Goal: Information Seeking & Learning: Compare options

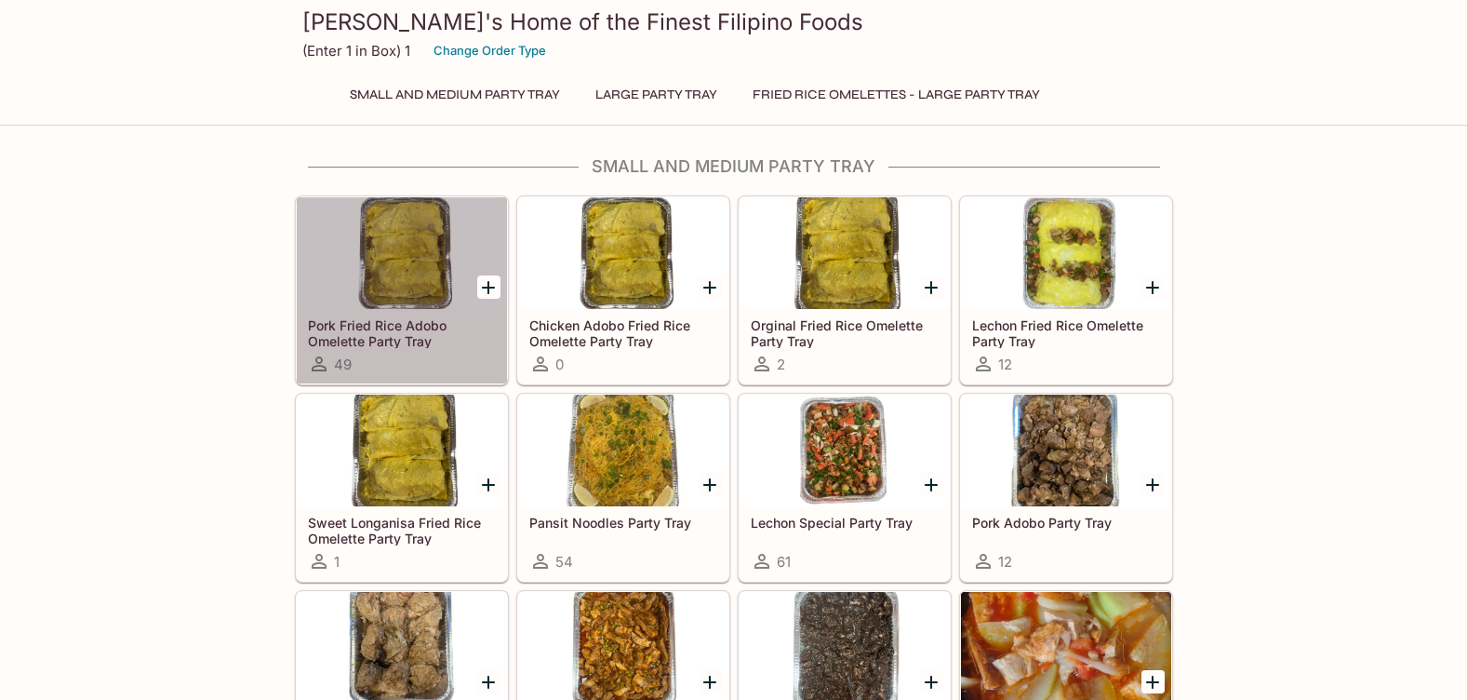
click at [408, 339] on h5 "Pork Fried Rice Adobo Omelette Party Tray" at bounding box center [402, 332] width 188 height 31
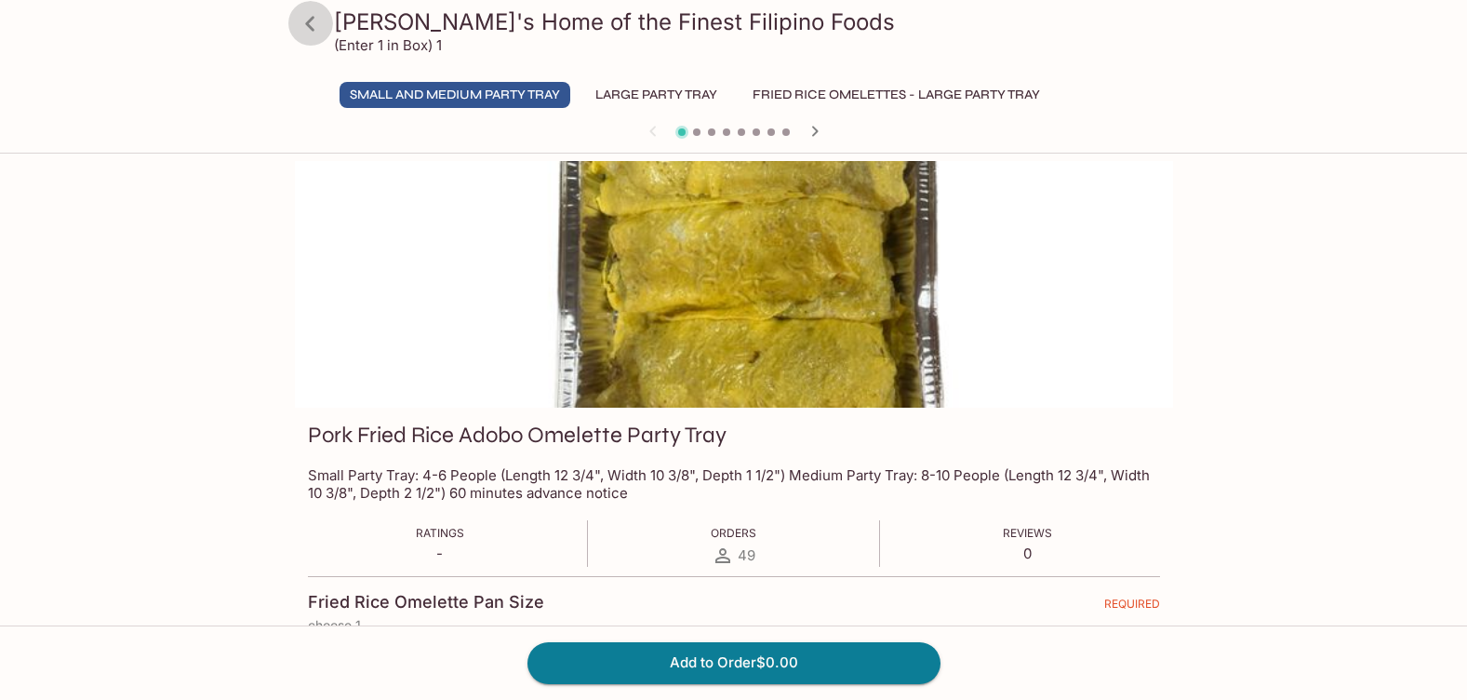
click at [311, 23] on icon at bounding box center [310, 23] width 33 height 33
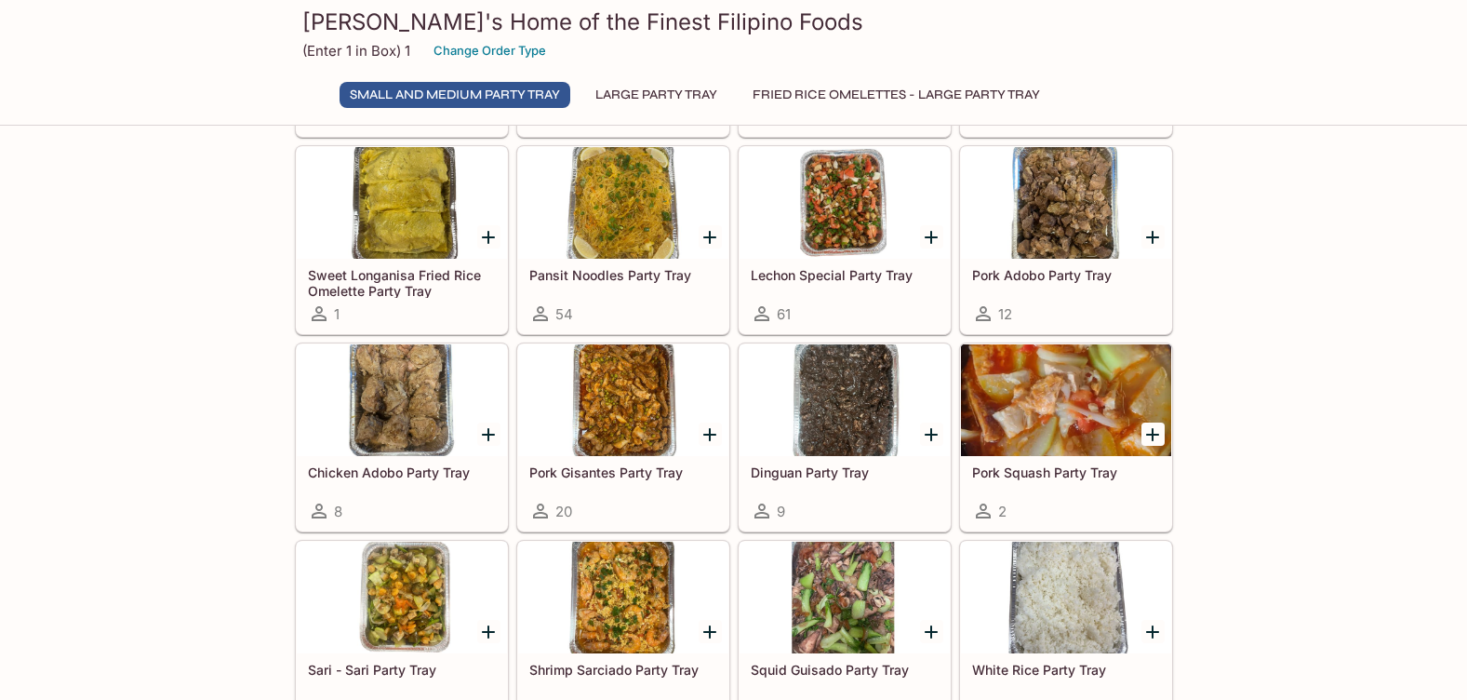
scroll to position [279, 0]
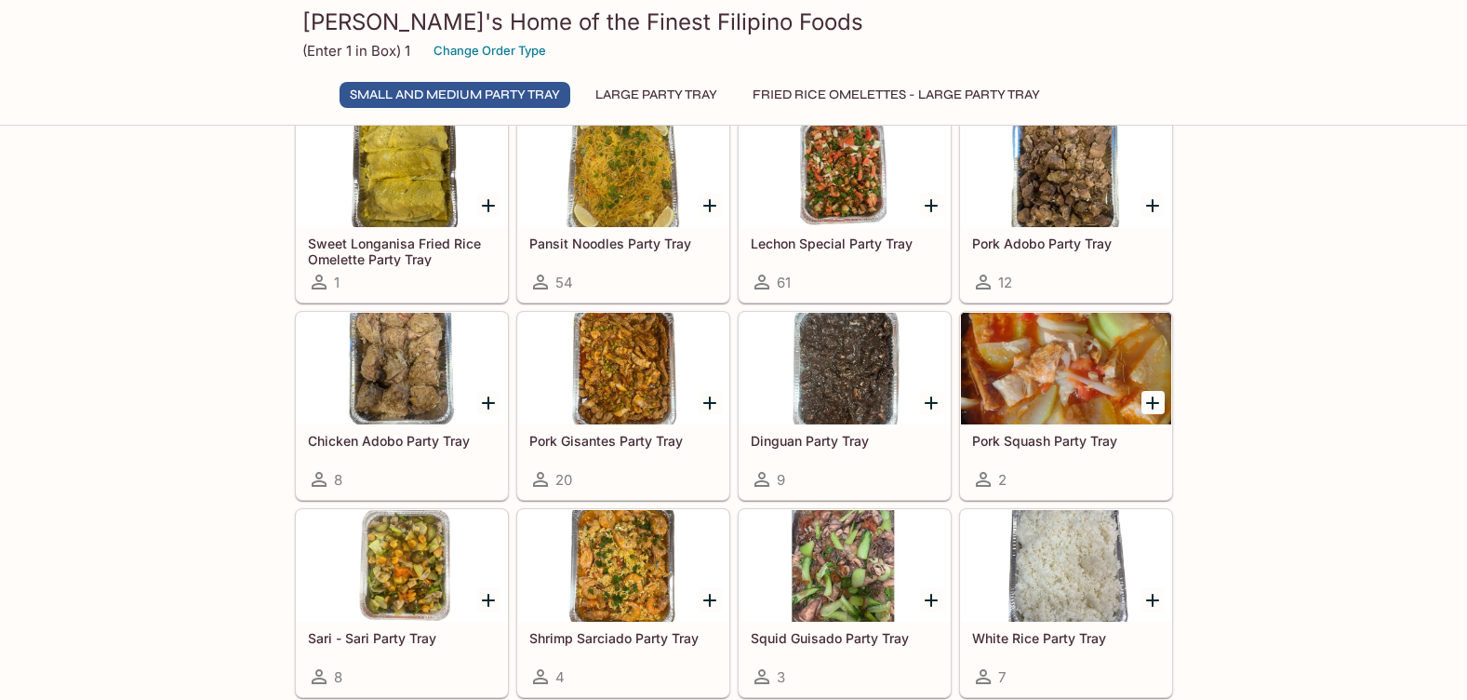
click at [628, 435] on h5 "Pork Gisantes Party Tray" at bounding box center [623, 441] width 188 height 16
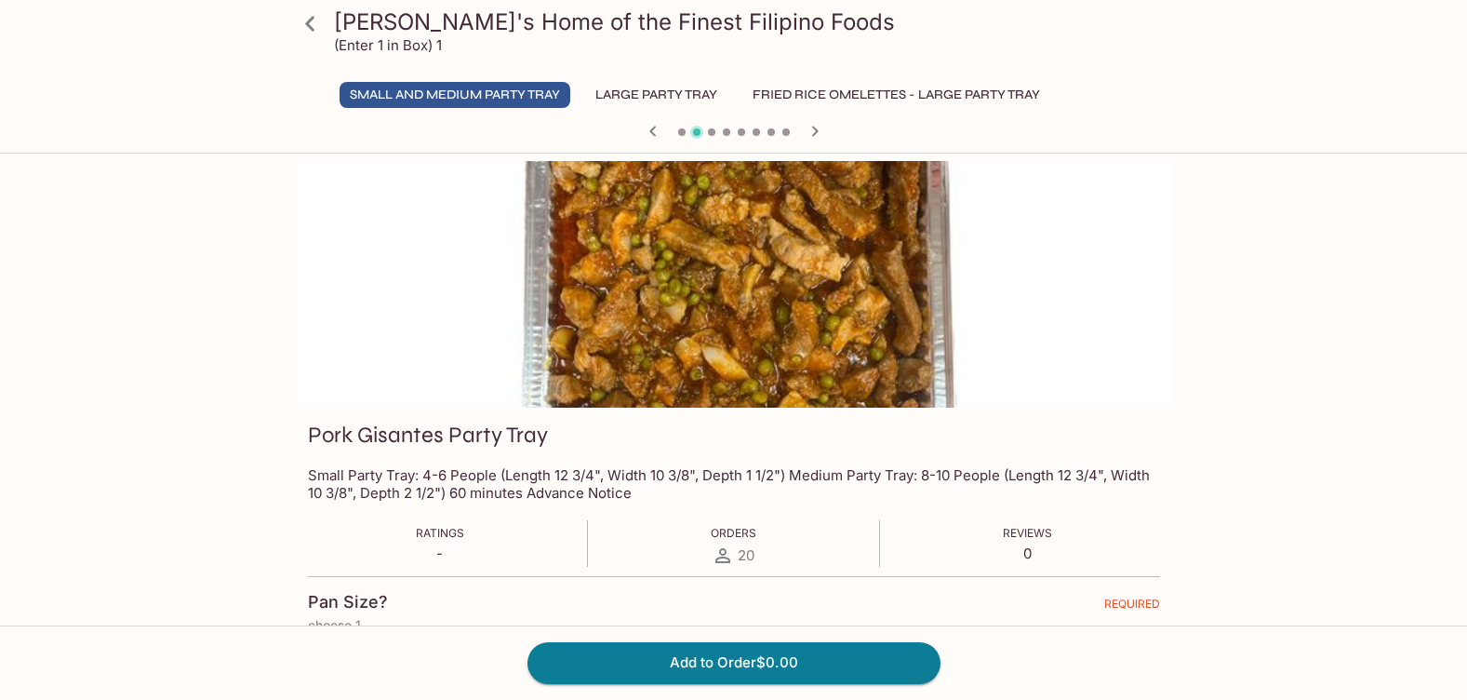
click at [313, 24] on icon at bounding box center [310, 23] width 33 height 33
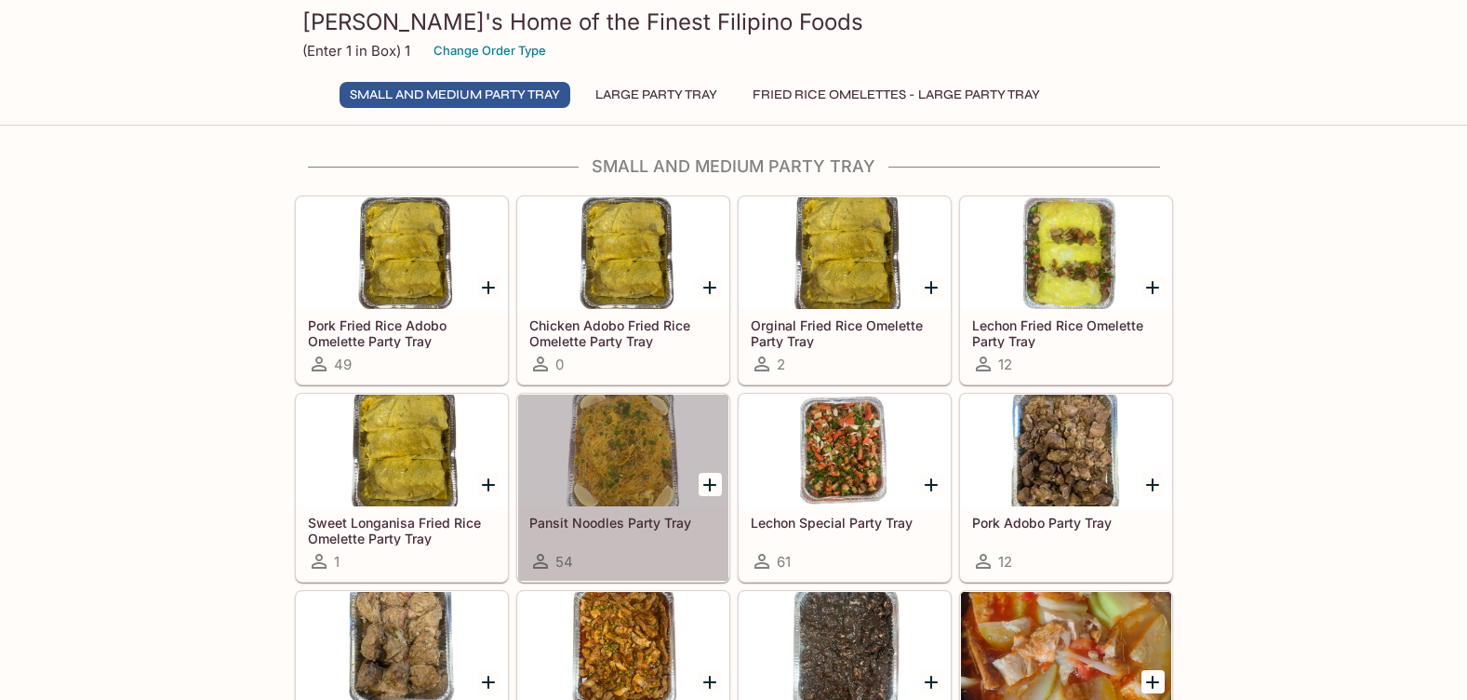
click at [557, 522] on h5 "Pansit Noodles Party Tray" at bounding box center [623, 523] width 188 height 16
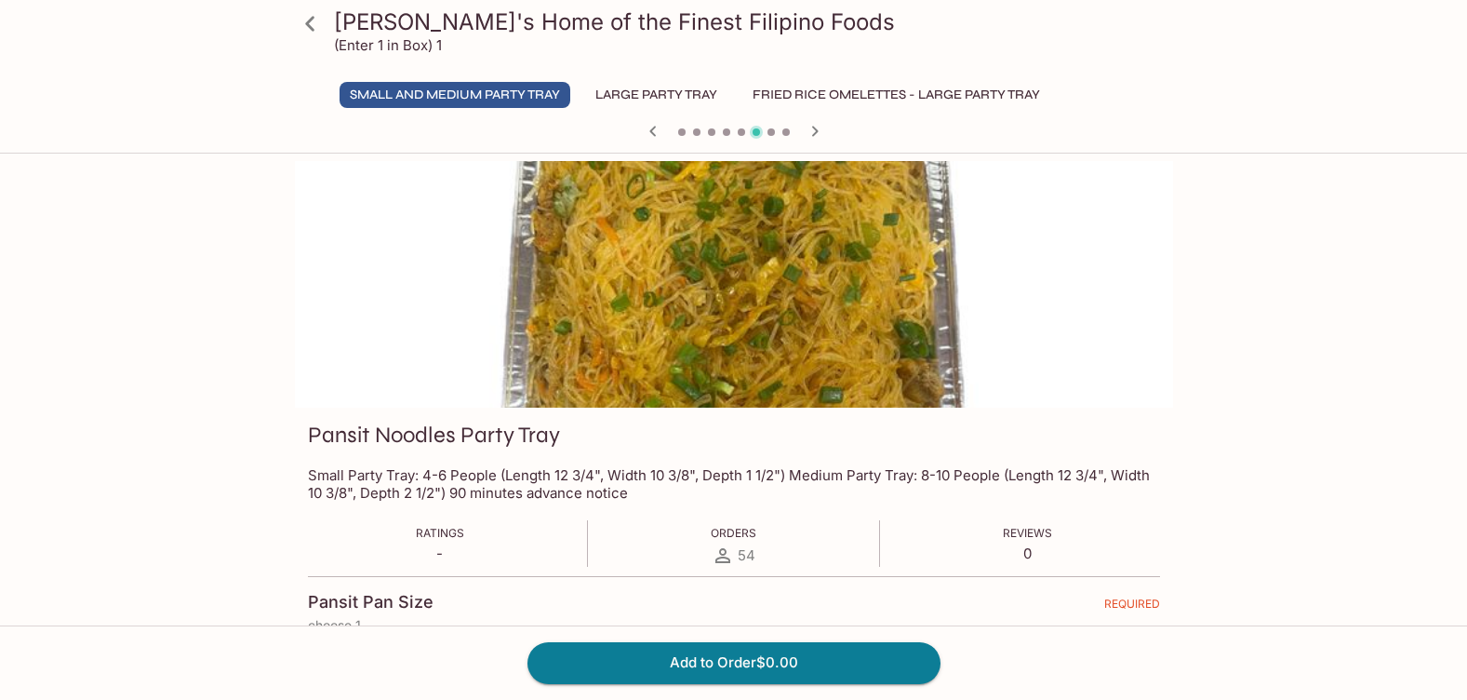
click at [321, 20] on icon at bounding box center [310, 23] width 33 height 33
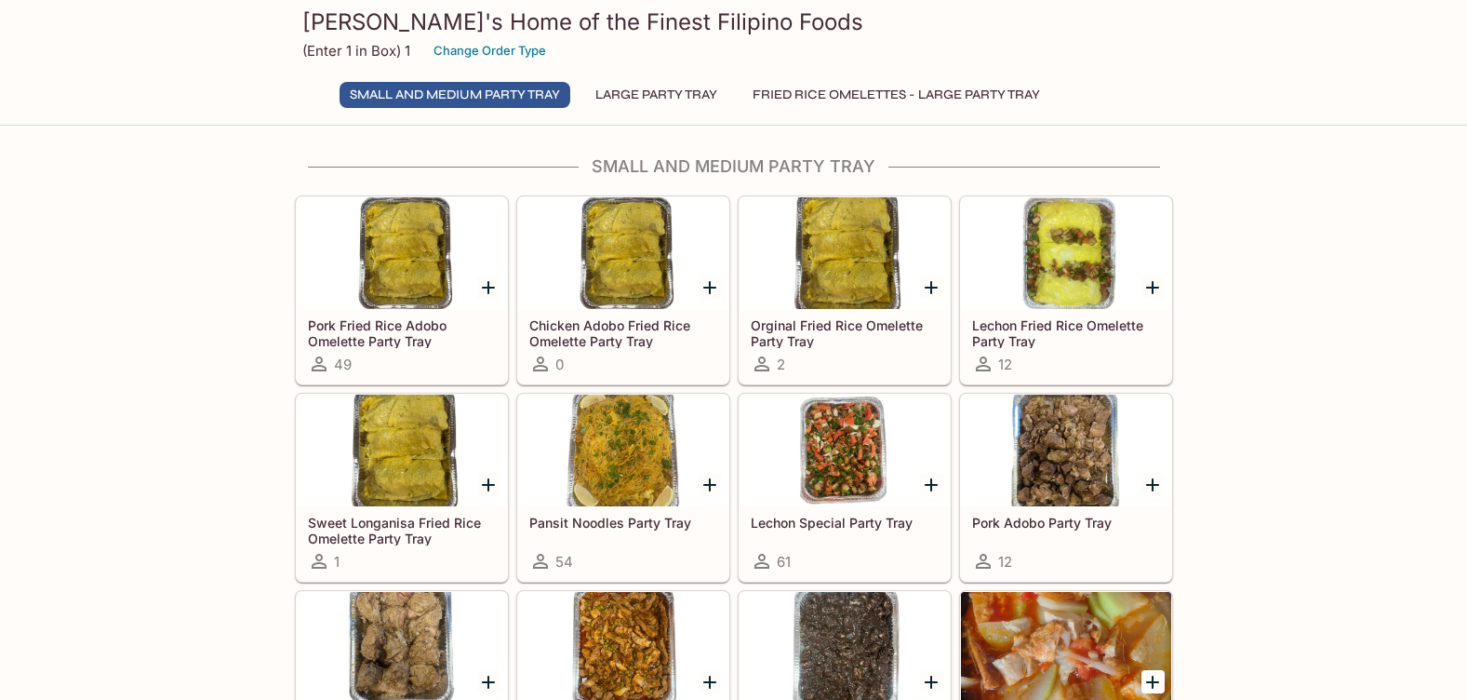
click at [423, 324] on h5 "Pork Fried Rice Adobo Omelette Party Tray" at bounding box center [402, 332] width 188 height 31
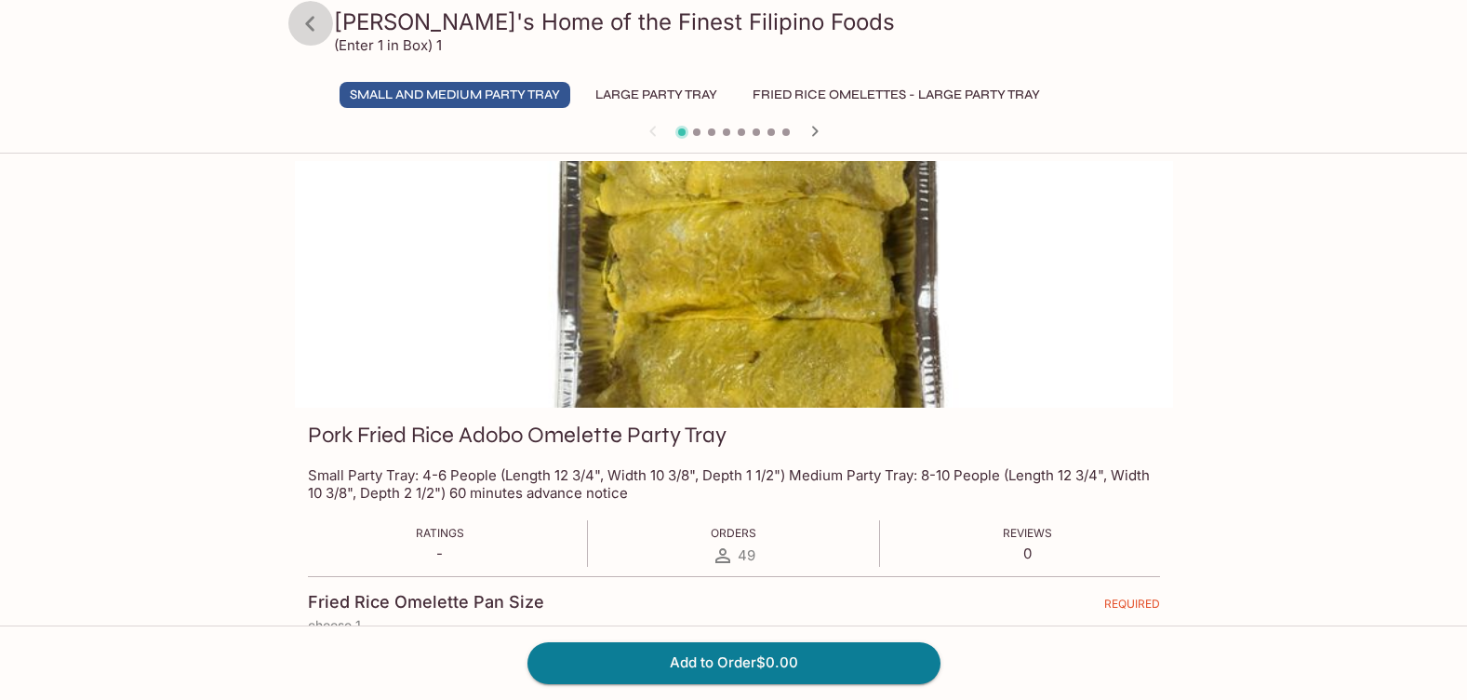
click at [305, 20] on icon at bounding box center [310, 23] width 33 height 33
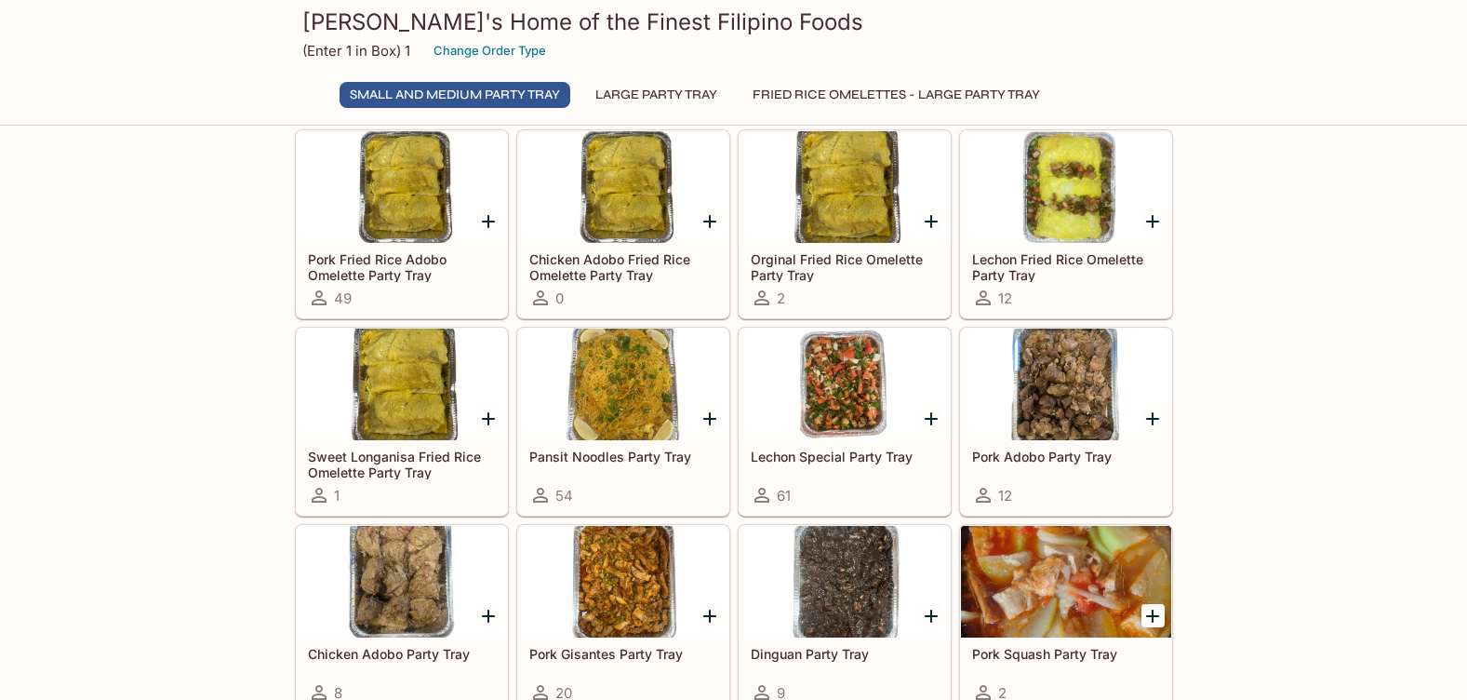
scroll to position [186, 0]
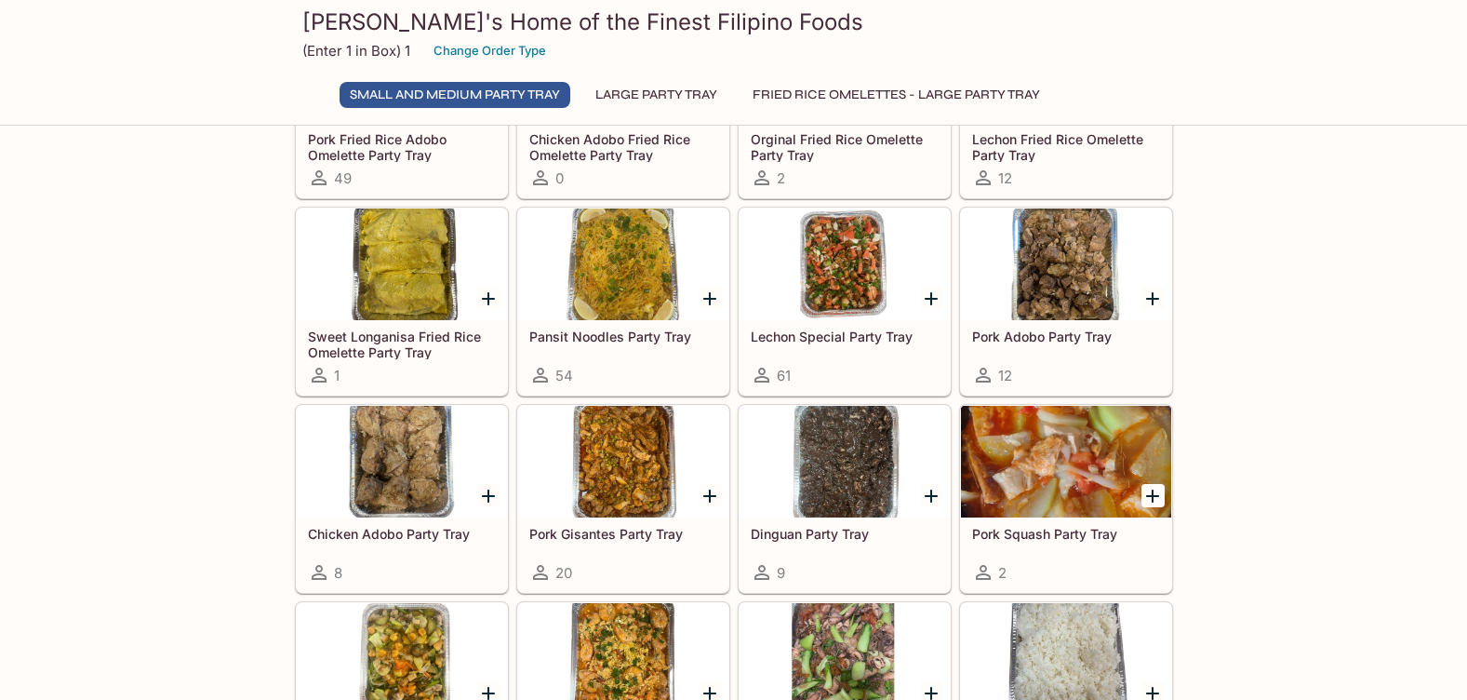
click at [622, 534] on h5 "Pork Gisantes Party Tray" at bounding box center [623, 534] width 188 height 16
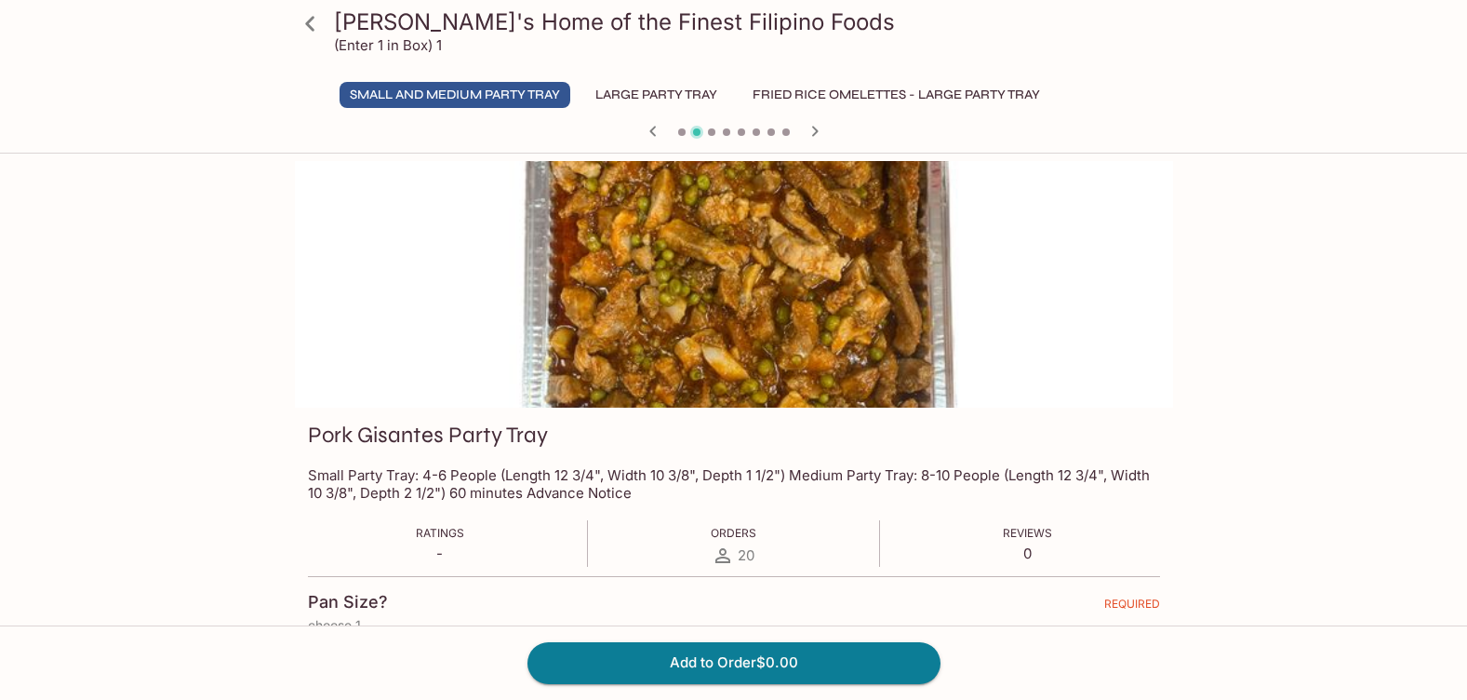
click at [301, 22] on icon at bounding box center [310, 23] width 33 height 33
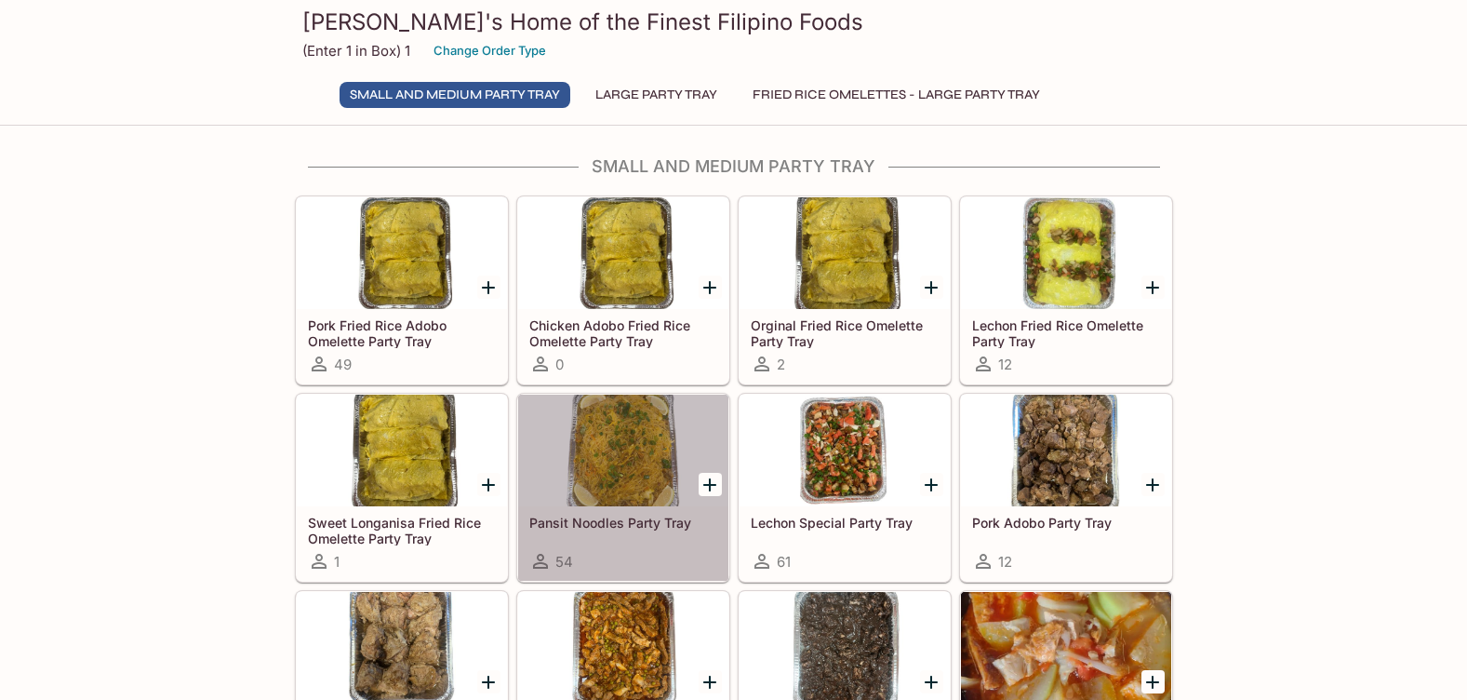
click at [648, 529] on h5 "Pansit Noodles Party Tray" at bounding box center [623, 523] width 188 height 16
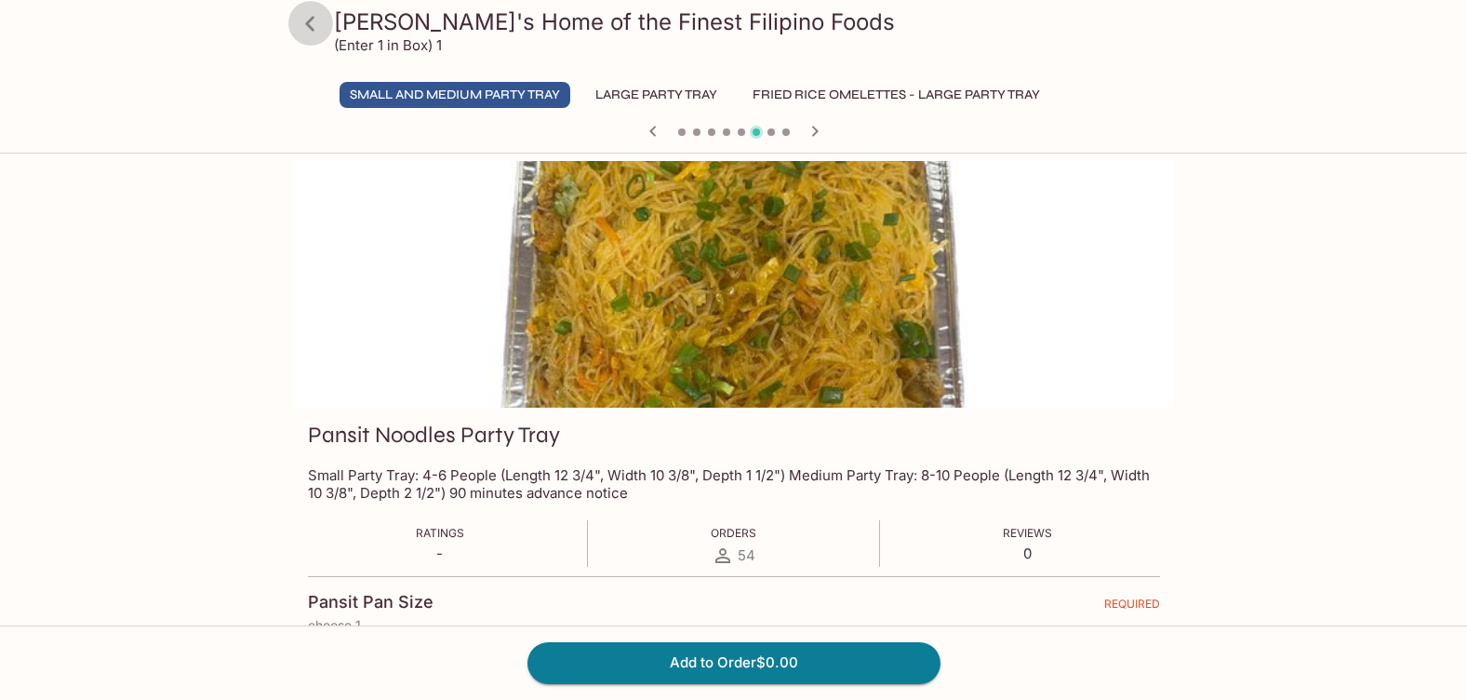
click at [306, 14] on icon at bounding box center [310, 23] width 33 height 33
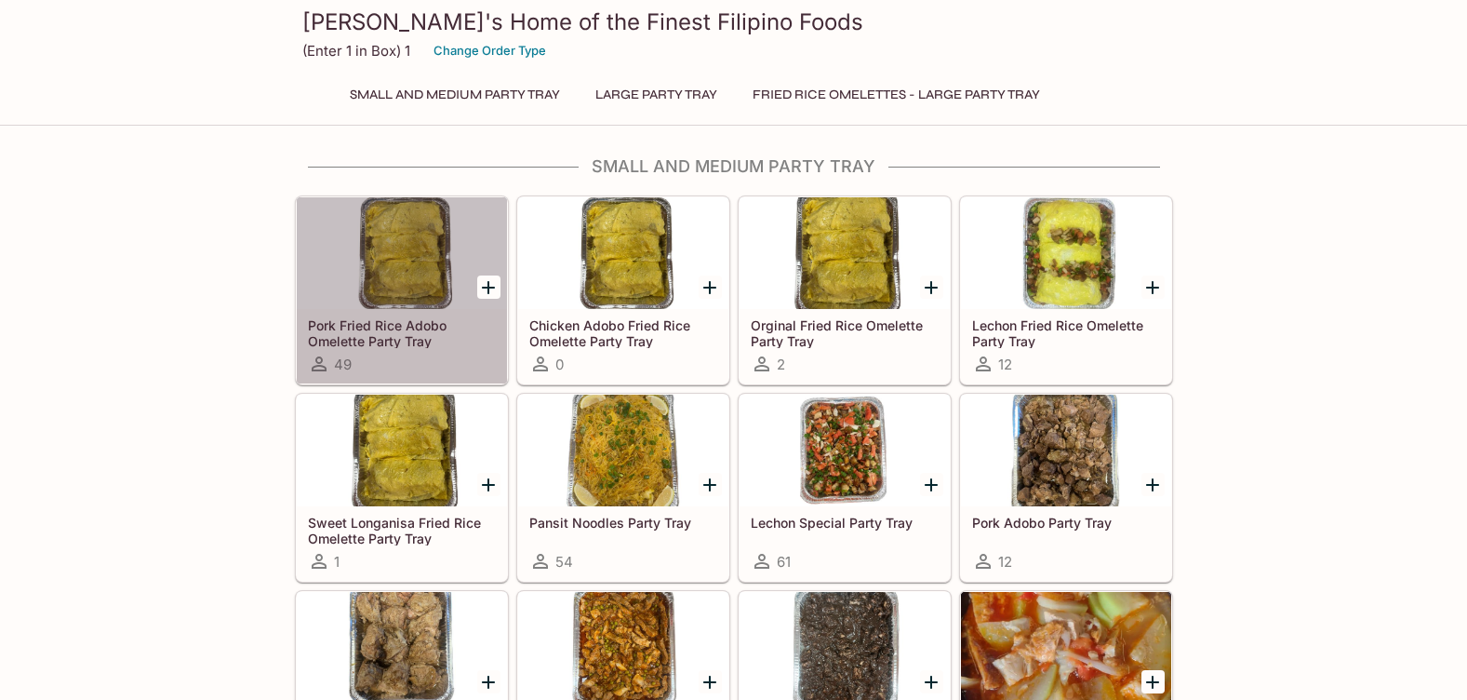
click at [403, 315] on div "Pork Fried Rice Adobo Omelette Party Tray 49" at bounding box center [402, 346] width 210 height 74
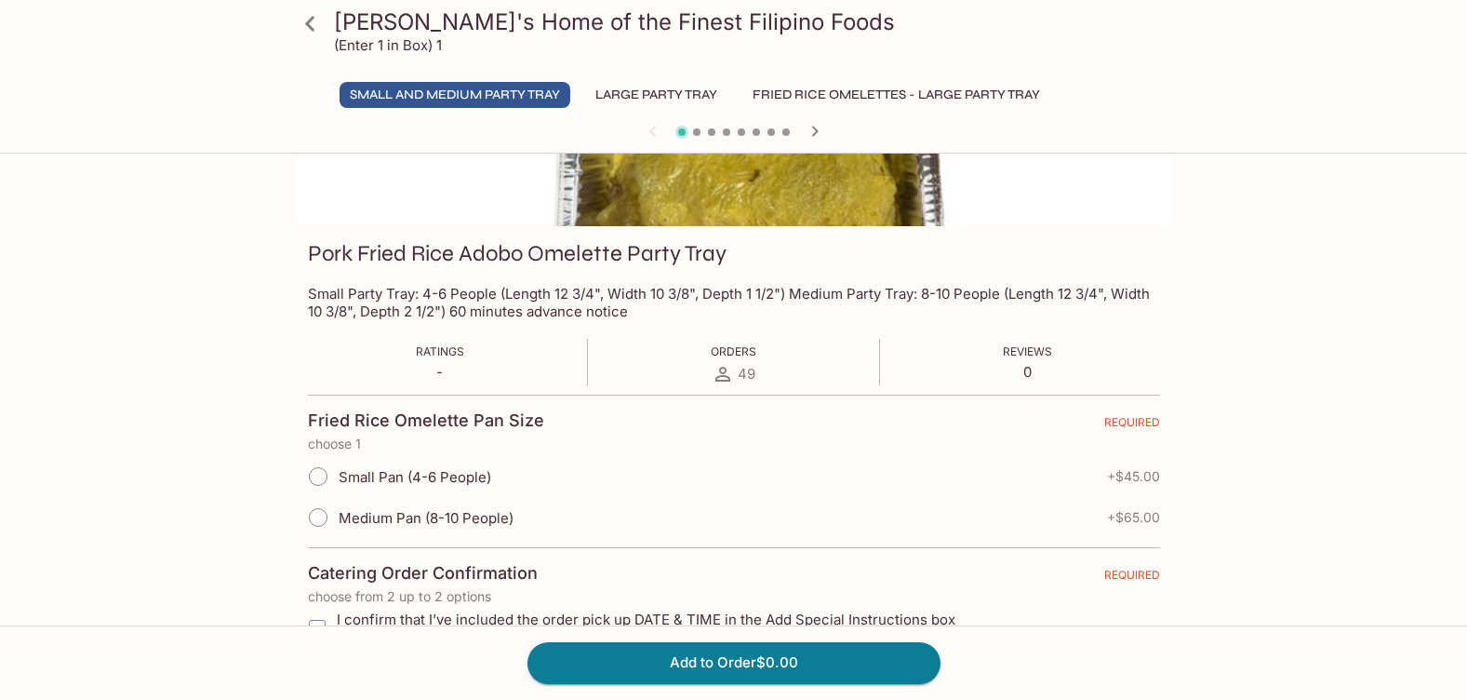
scroll to position [186, 0]
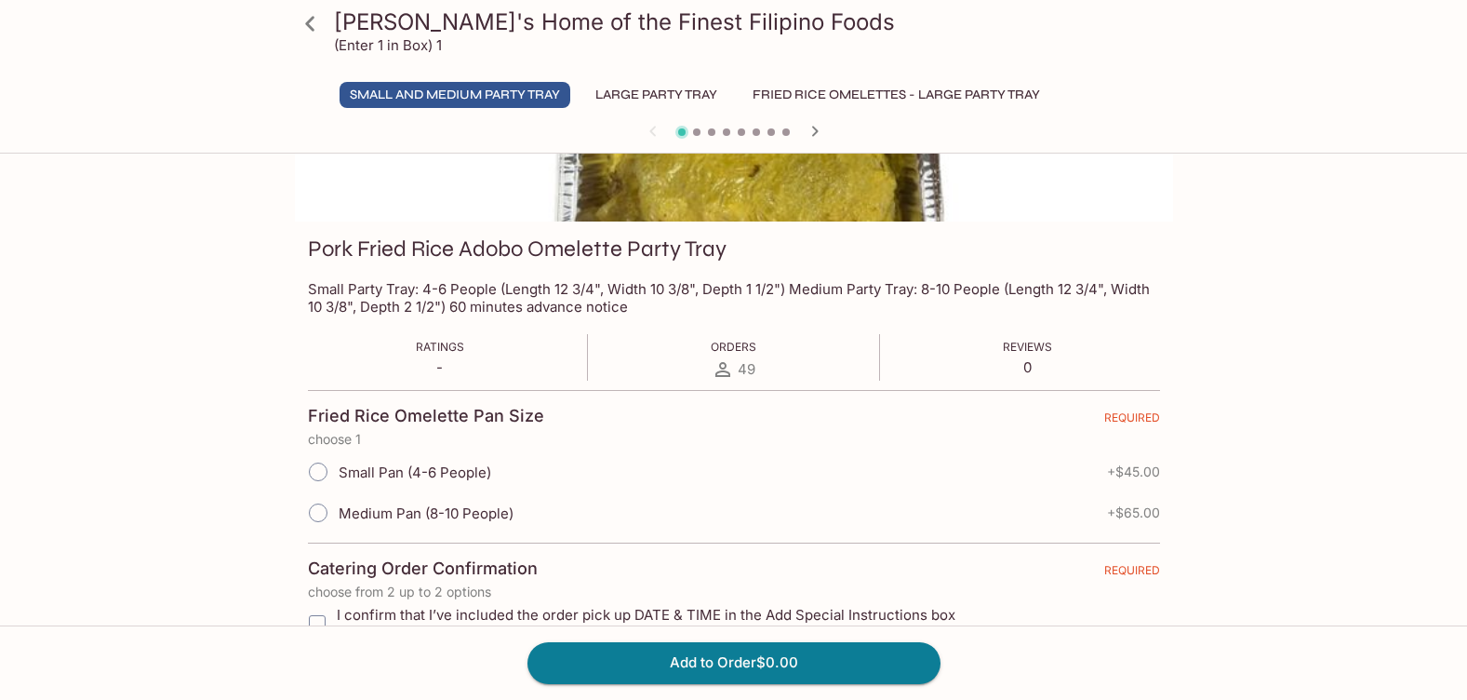
click at [304, 24] on icon at bounding box center [310, 23] width 33 height 33
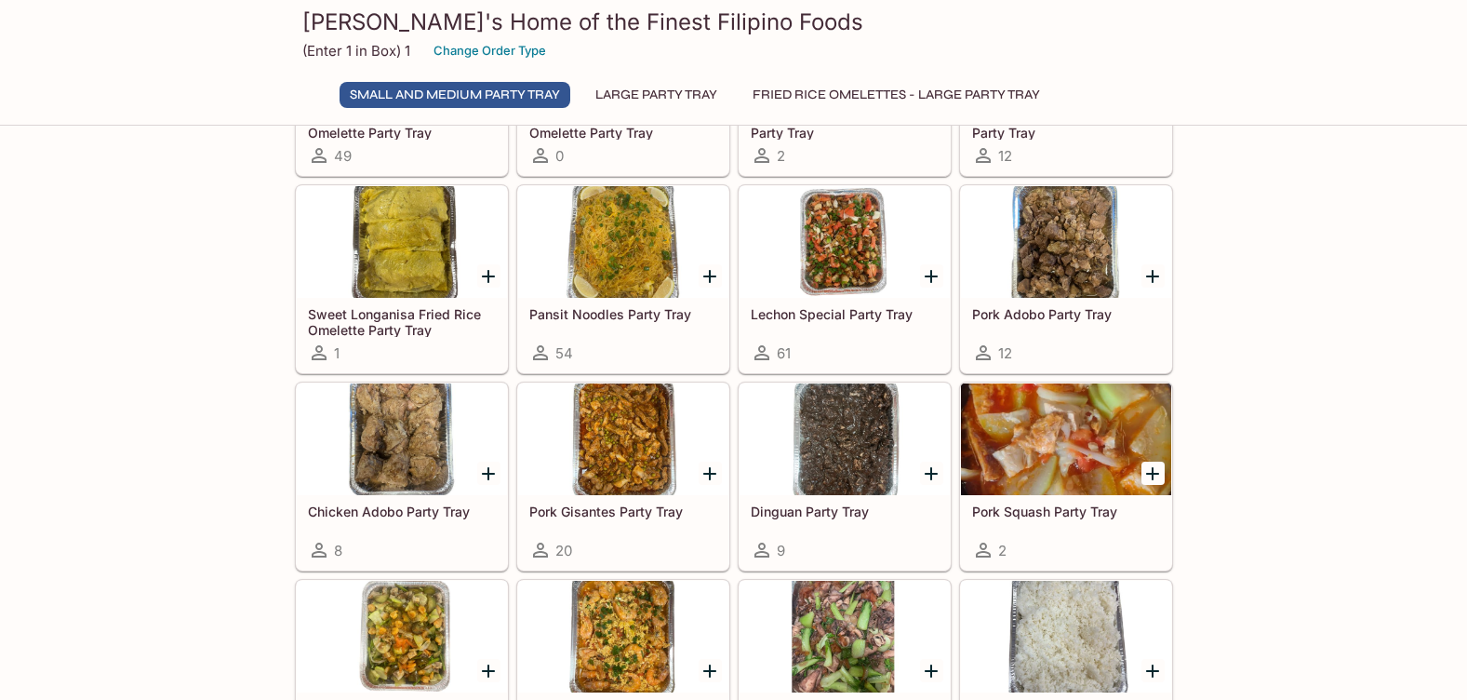
scroll to position [279, 0]
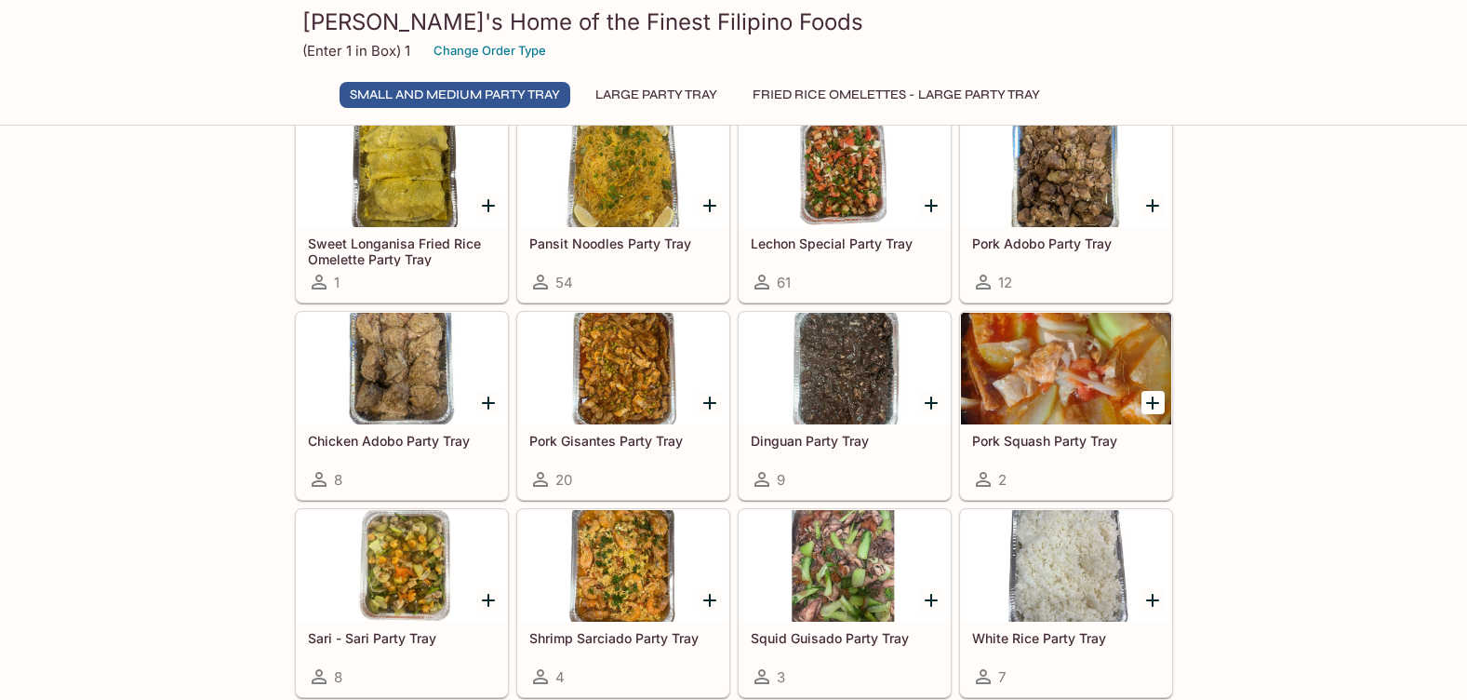
click at [612, 444] on h5 "Pork Gisantes Party Tray" at bounding box center [623, 441] width 188 height 16
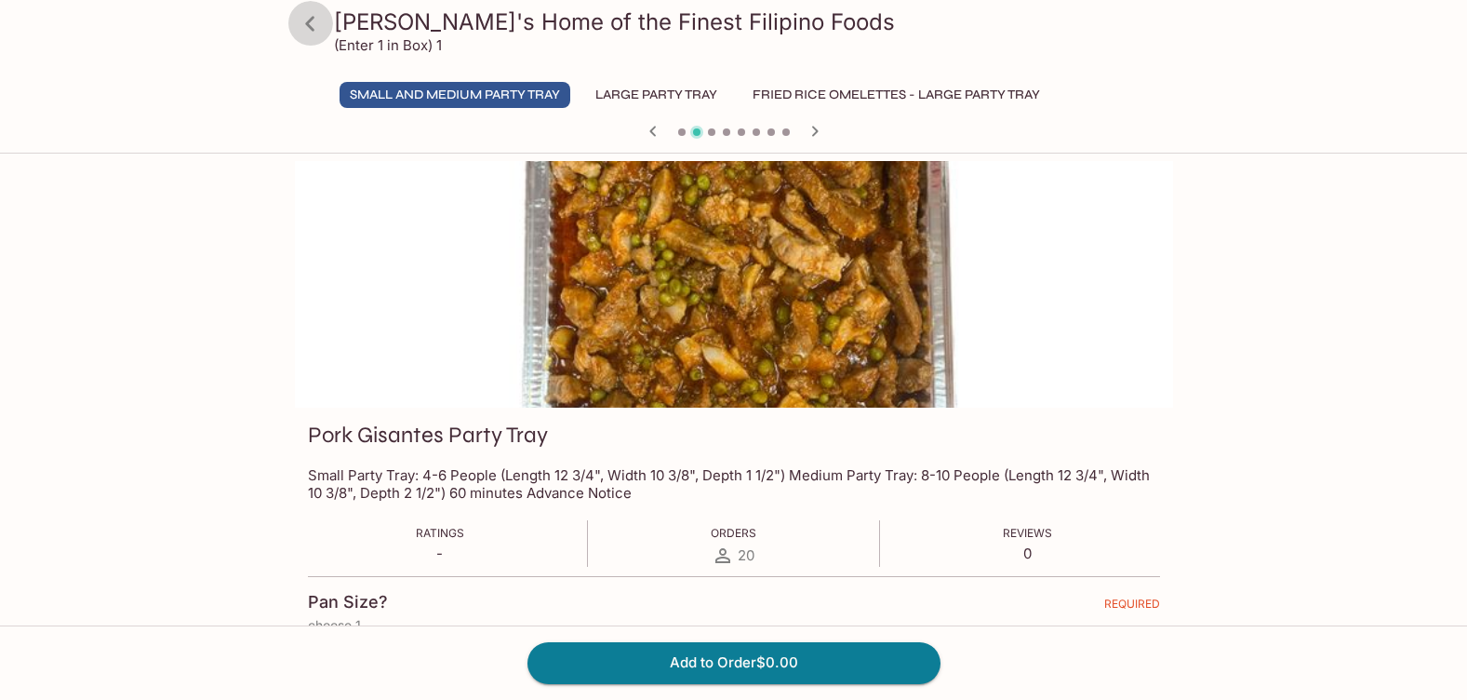
click at [312, 33] on icon at bounding box center [310, 23] width 33 height 33
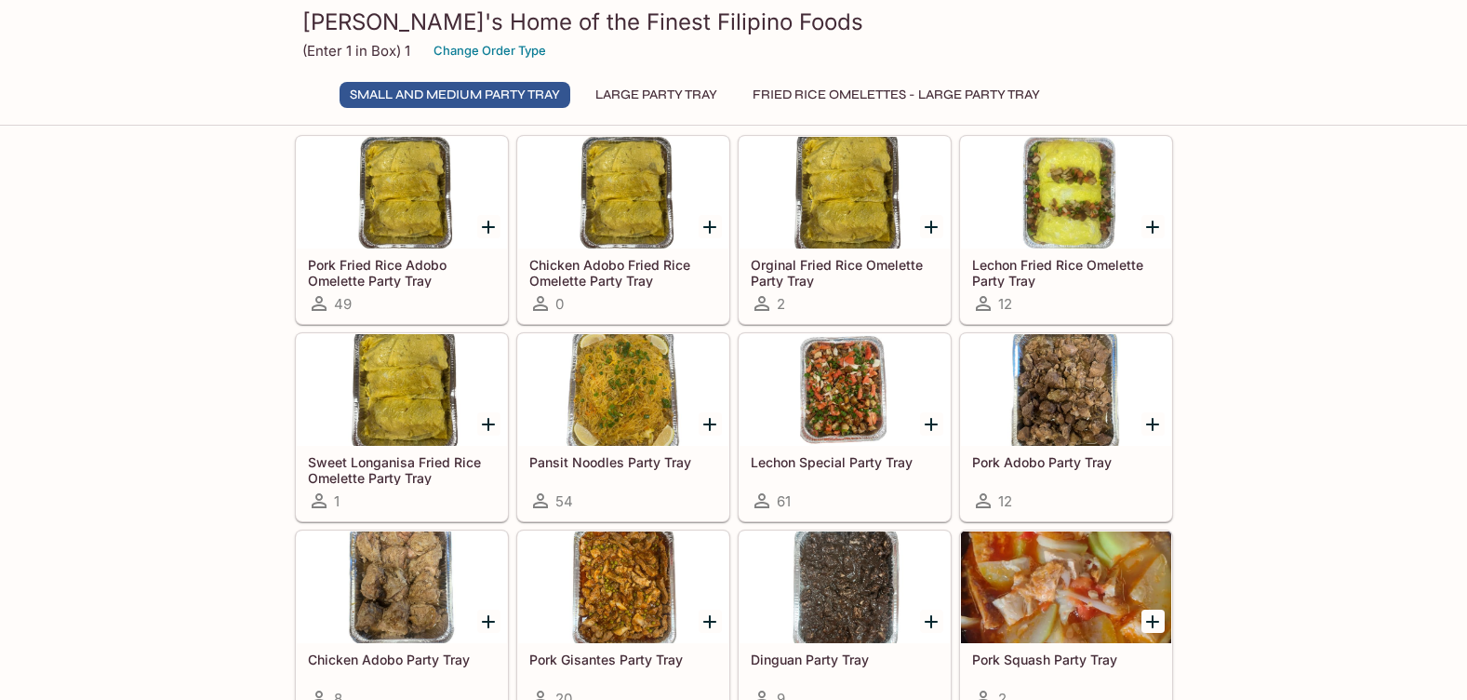
scroll to position [93, 0]
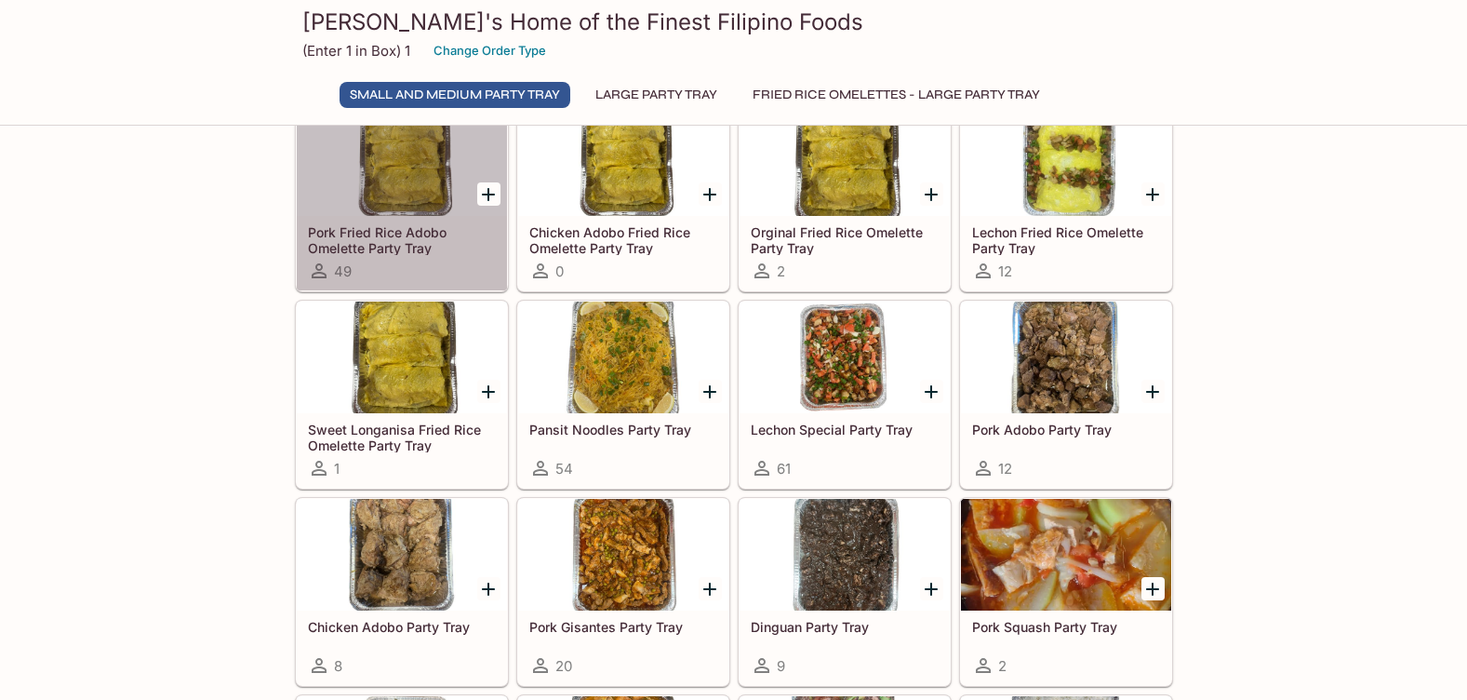
click at [426, 233] on h5 "Pork Fried Rice Adobo Omelette Party Tray" at bounding box center [402, 239] width 188 height 31
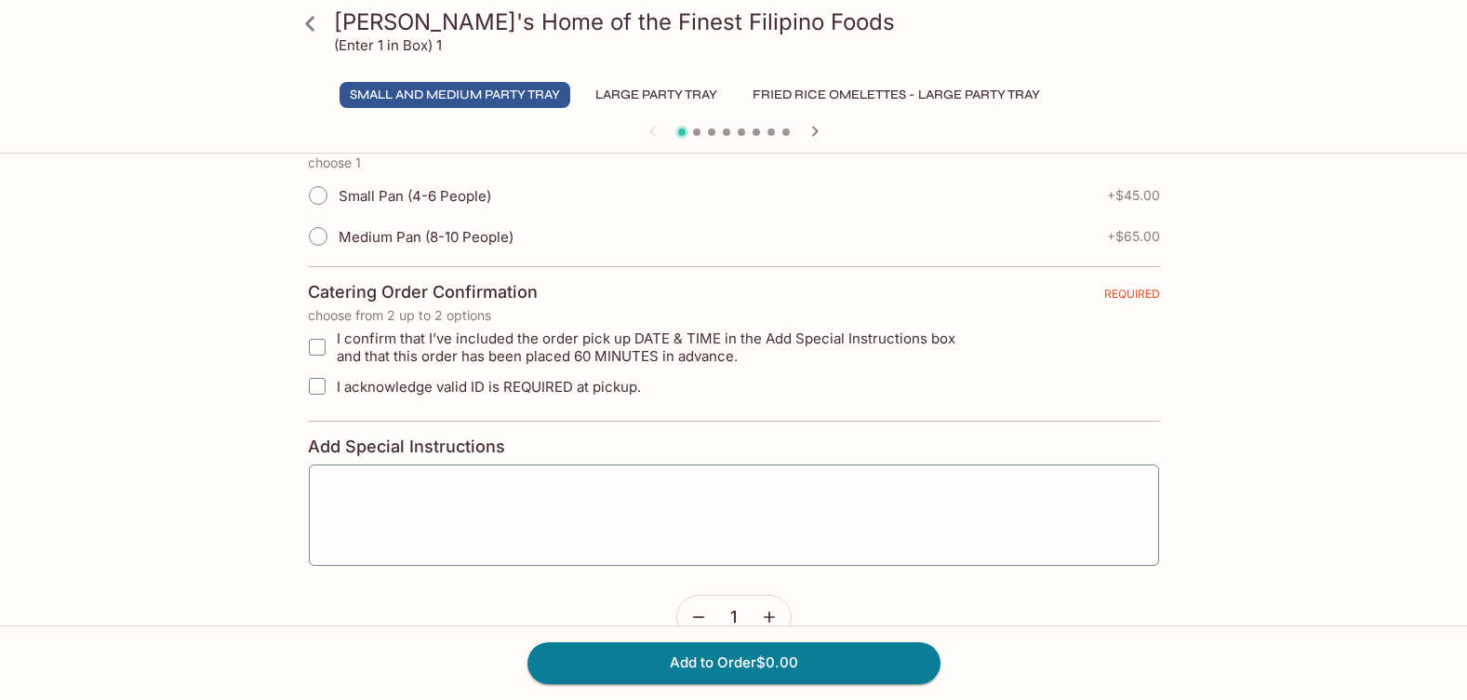
scroll to position [465, 0]
click at [311, 16] on icon at bounding box center [310, 23] width 33 height 33
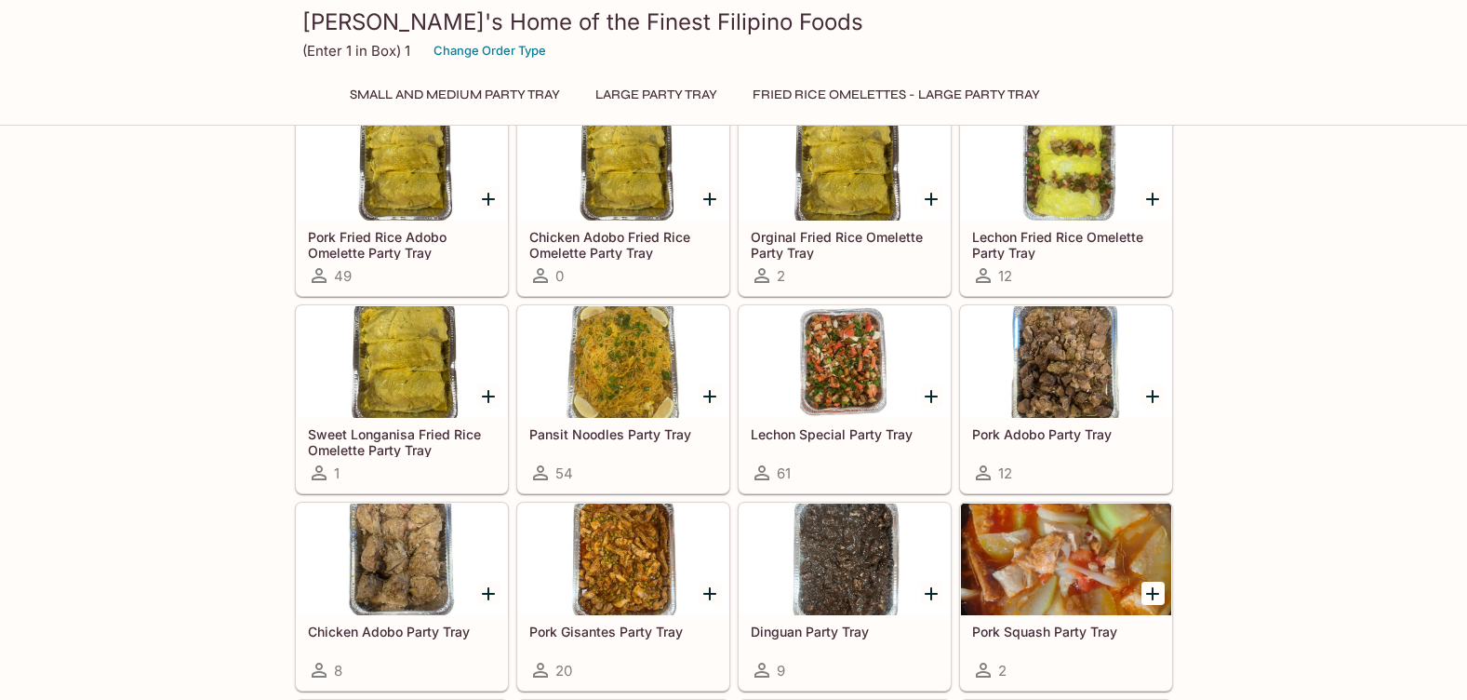
scroll to position [186, 0]
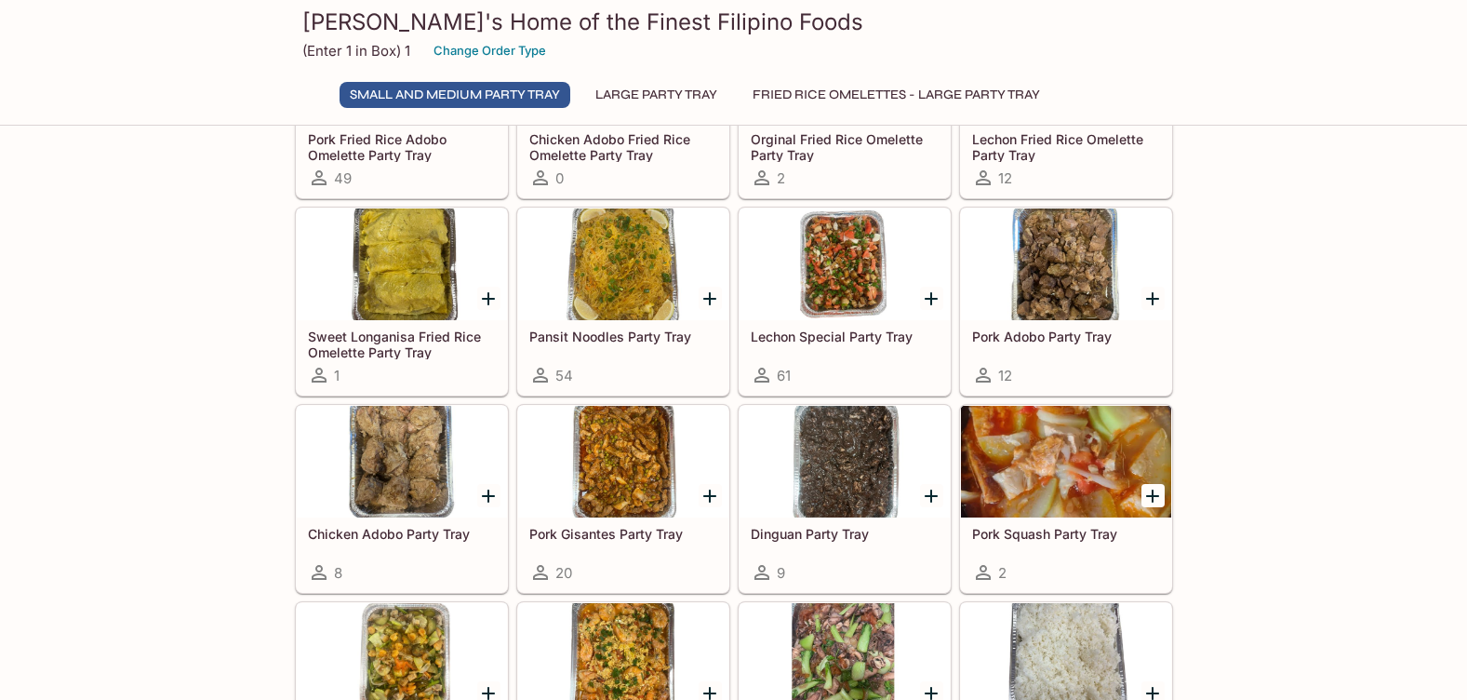
click at [646, 462] on div at bounding box center [623, 462] width 210 height 112
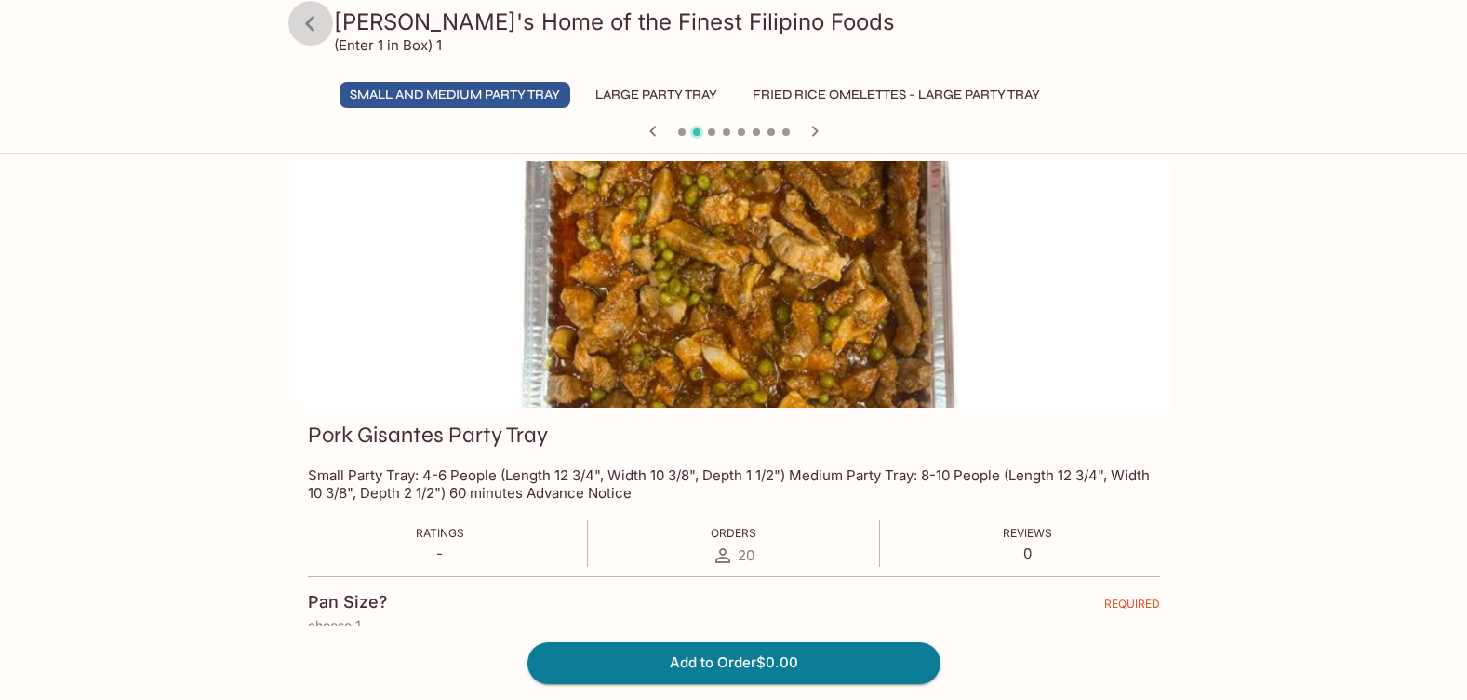
click at [309, 22] on icon at bounding box center [309, 23] width 9 height 15
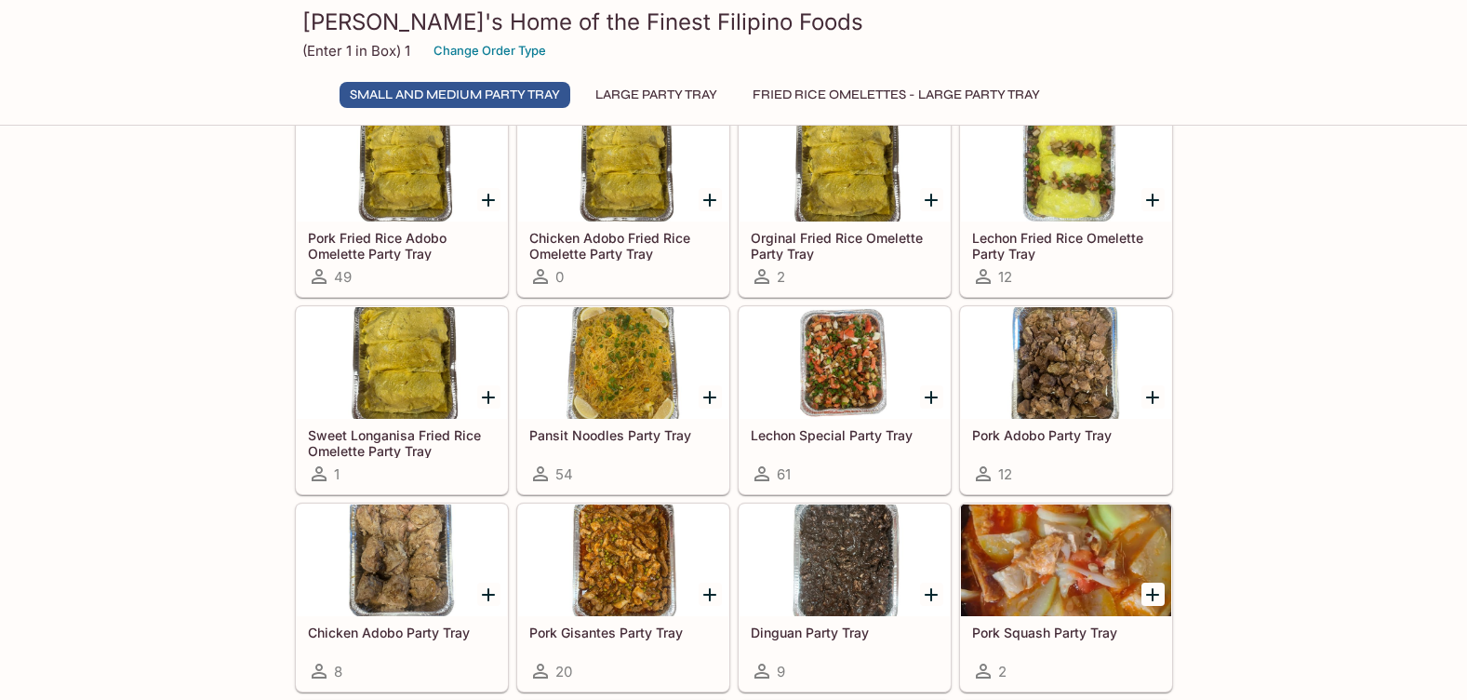
scroll to position [186, 0]
